Goal: Communication & Community: Answer question/provide support

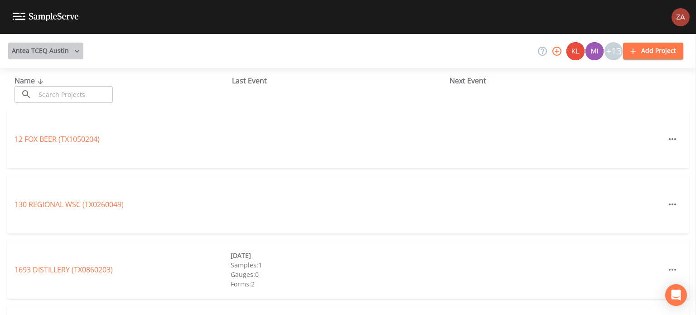
click at [68, 53] on button "Antea TCEQ Austin" at bounding box center [45, 51] width 75 height 17
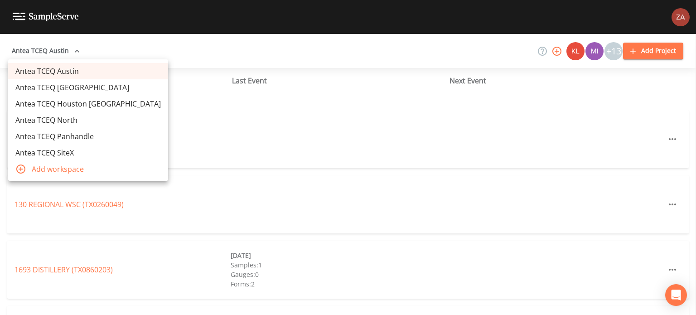
click at [70, 147] on link "Antea TCEQ SiteX" at bounding box center [88, 153] width 160 height 16
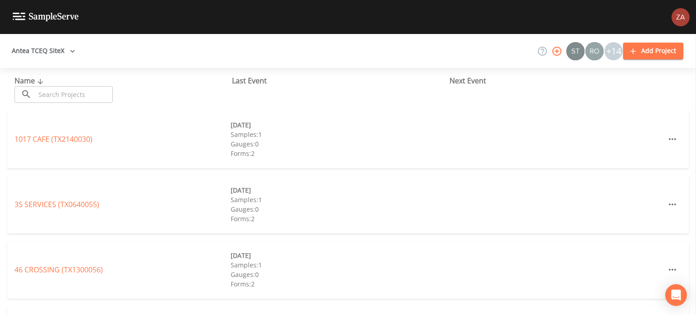
click at [557, 50] on icon "button" at bounding box center [557, 51] width 11 height 11
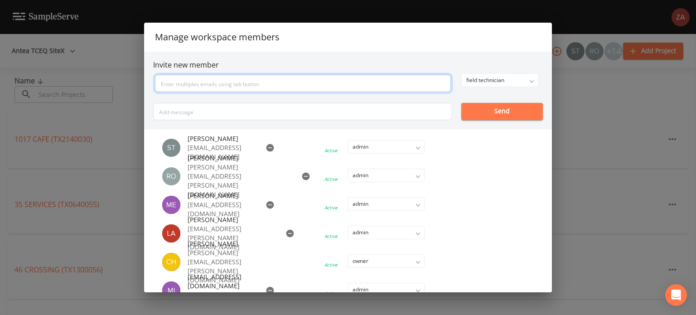
click at [294, 80] on input "text" at bounding box center [303, 83] width 296 height 17
click at [300, 81] on input "[PERSON_NAME][EMAIL_ADDRESS][PERSON_NAME][DOMAIN_NAME]" at bounding box center [303, 83] width 296 height 17
type input "[PERSON_NAME][EMAIL_ADDRESS][PERSON_NAME][DOMAIN_NAME]"
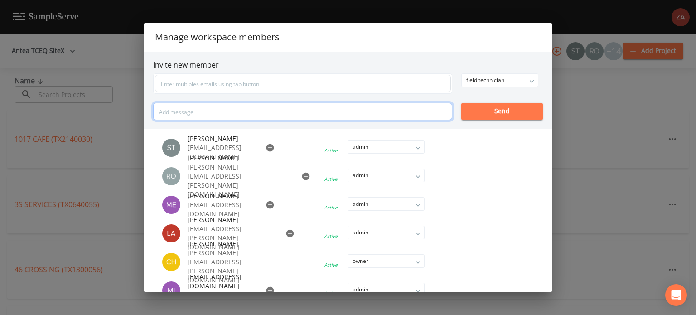
click at [277, 106] on div "field technician owner admin field technician Send" at bounding box center [348, 96] width 390 height 47
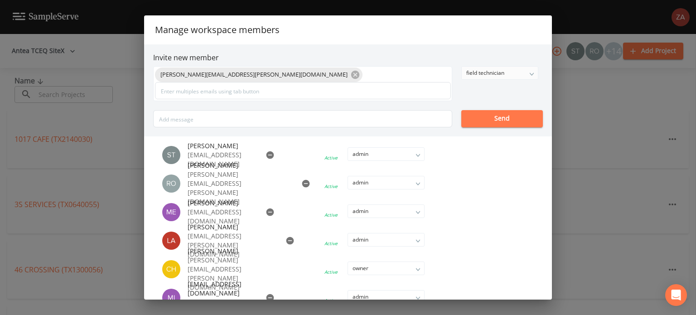
click at [484, 76] on div "field technician" at bounding box center [500, 73] width 76 height 13
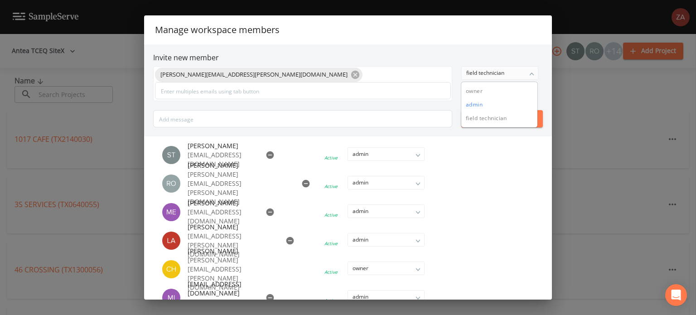
click at [484, 103] on button "admin" at bounding box center [499, 105] width 76 height 14
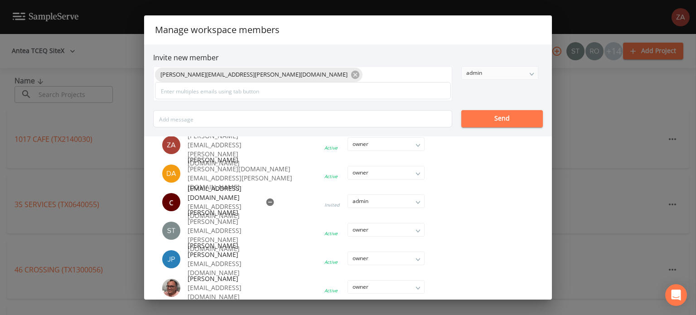
scroll to position [136, 0]
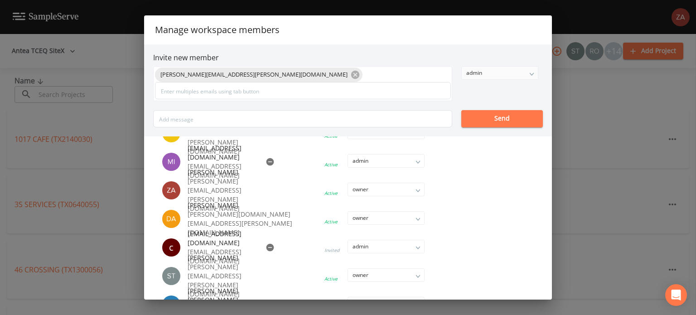
click at [492, 120] on button "Send" at bounding box center [502, 118] width 82 height 17
